Goal: Entertainment & Leisure: Consume media (video, audio)

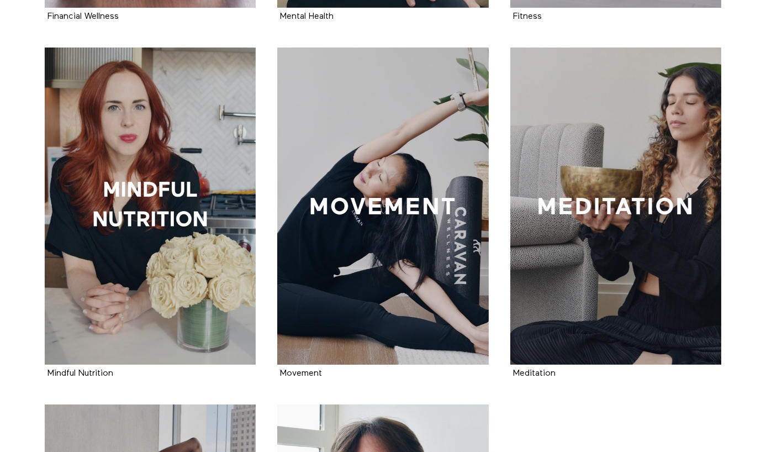
scroll to position [918, 0]
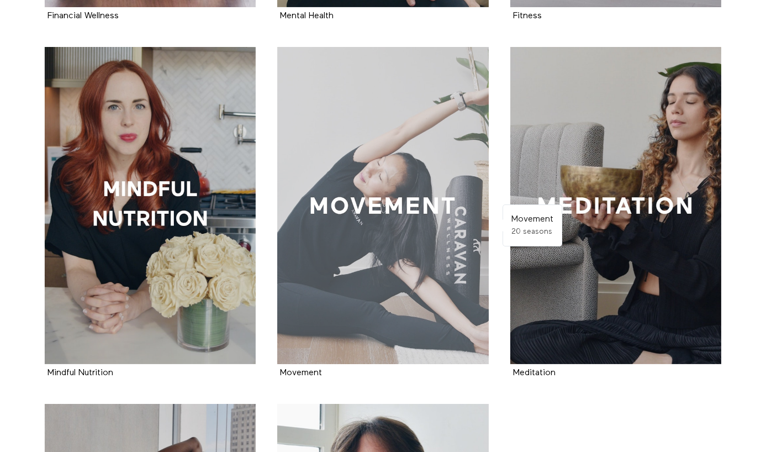
click at [402, 204] on div at bounding box center [383, 205] width 212 height 317
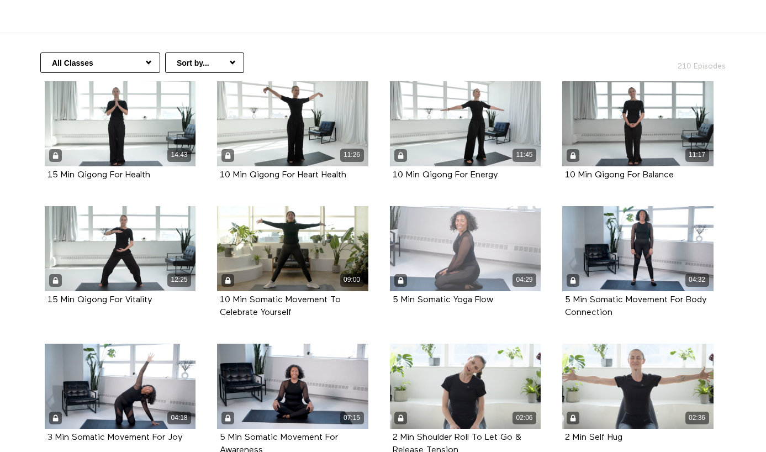
scroll to position [199, 0]
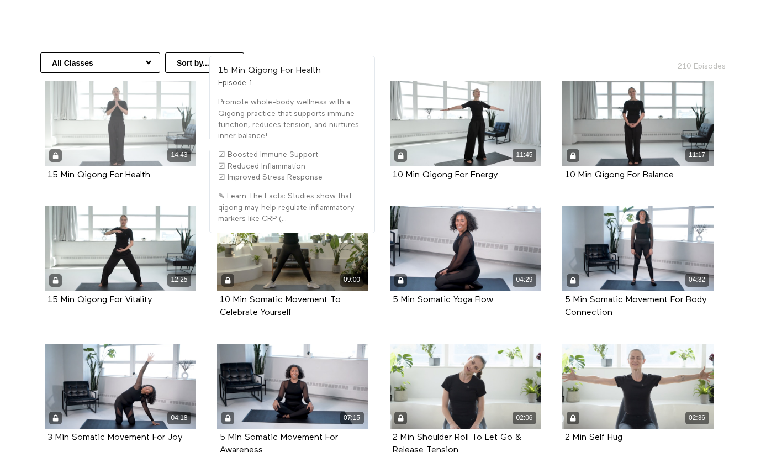
click at [117, 129] on div "14:43" at bounding box center [120, 123] width 151 height 85
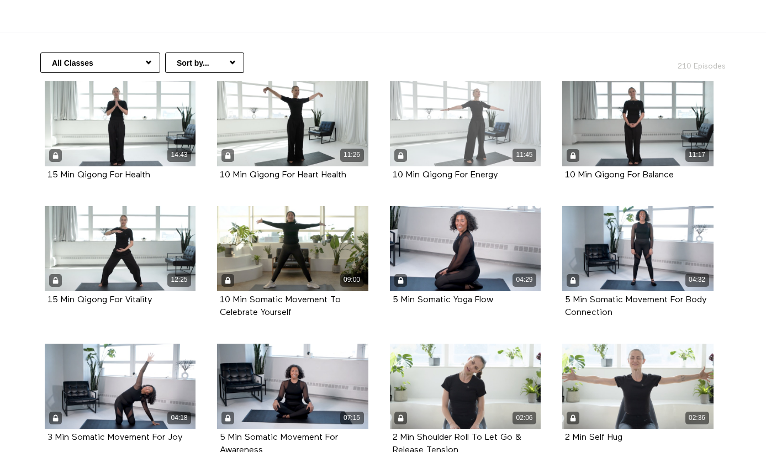
click at [465, 126] on div "11:45" at bounding box center [465, 123] width 151 height 85
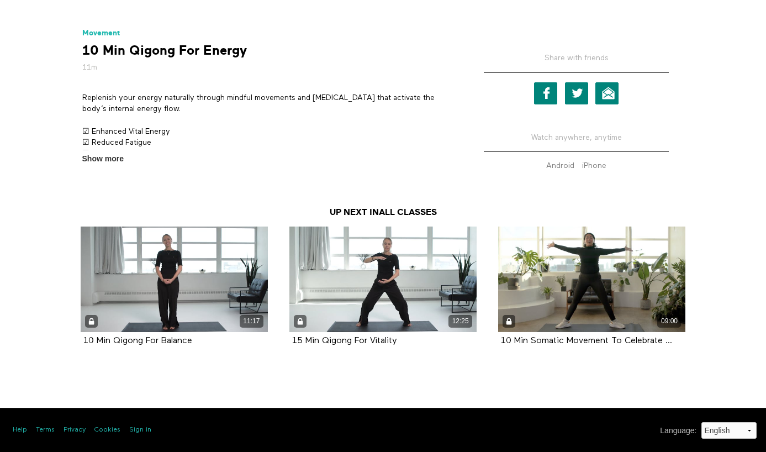
scroll to position [397, 0]
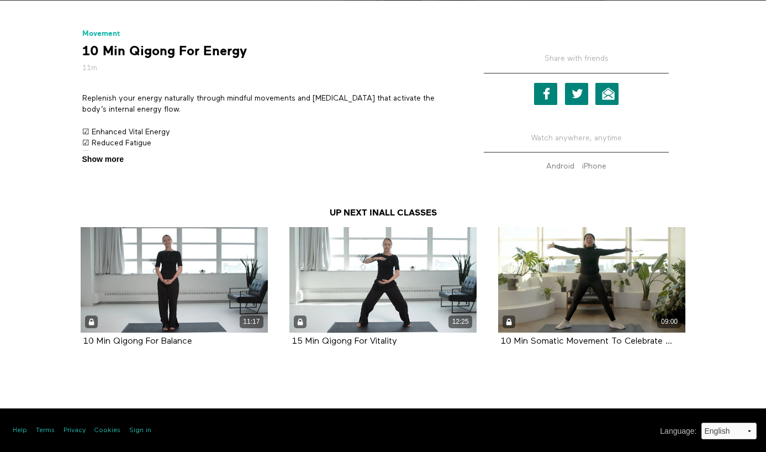
click at [117, 157] on span "Show more" at bounding box center [102, 160] width 41 height 12
click at [0, 0] on input "Show more Show less" at bounding box center [0, 0] width 0 height 0
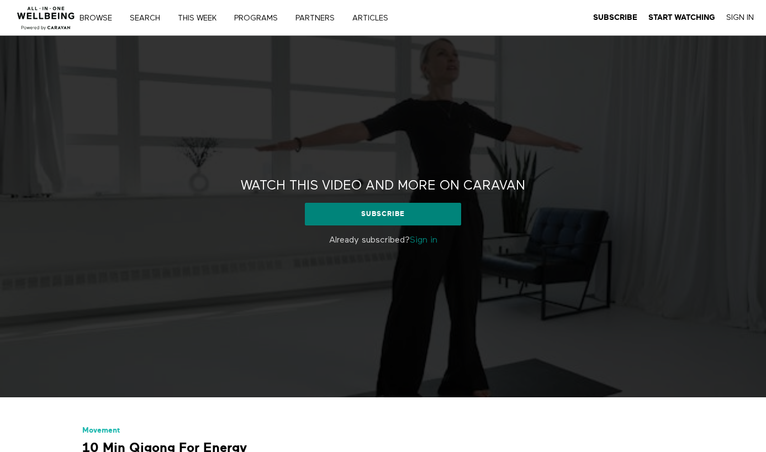
scroll to position [0, 0]
